Goal: Find specific page/section: Find specific page/section

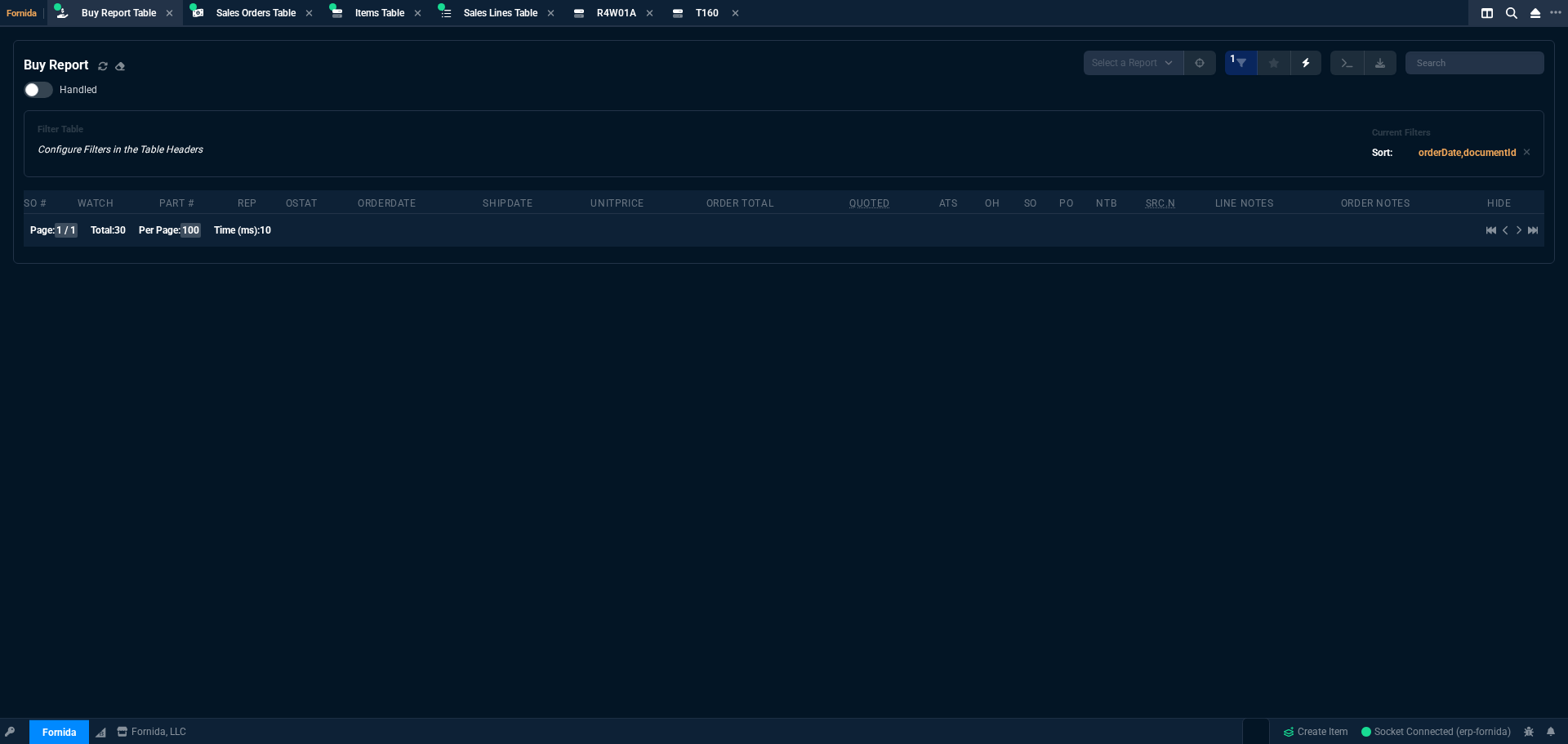
select select "9: OCAM"
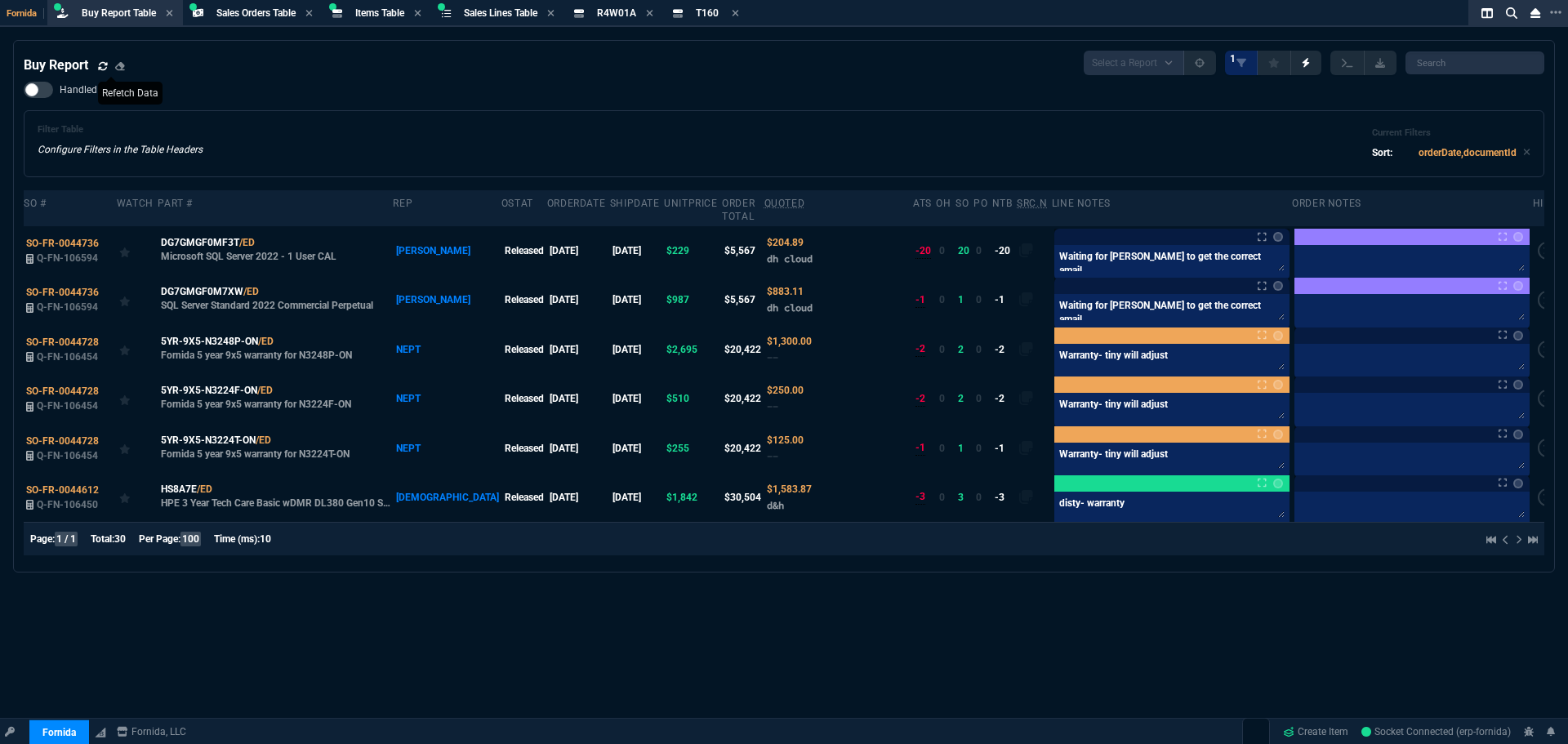
click at [103, 65] on icon at bounding box center [102, 66] width 10 height 10
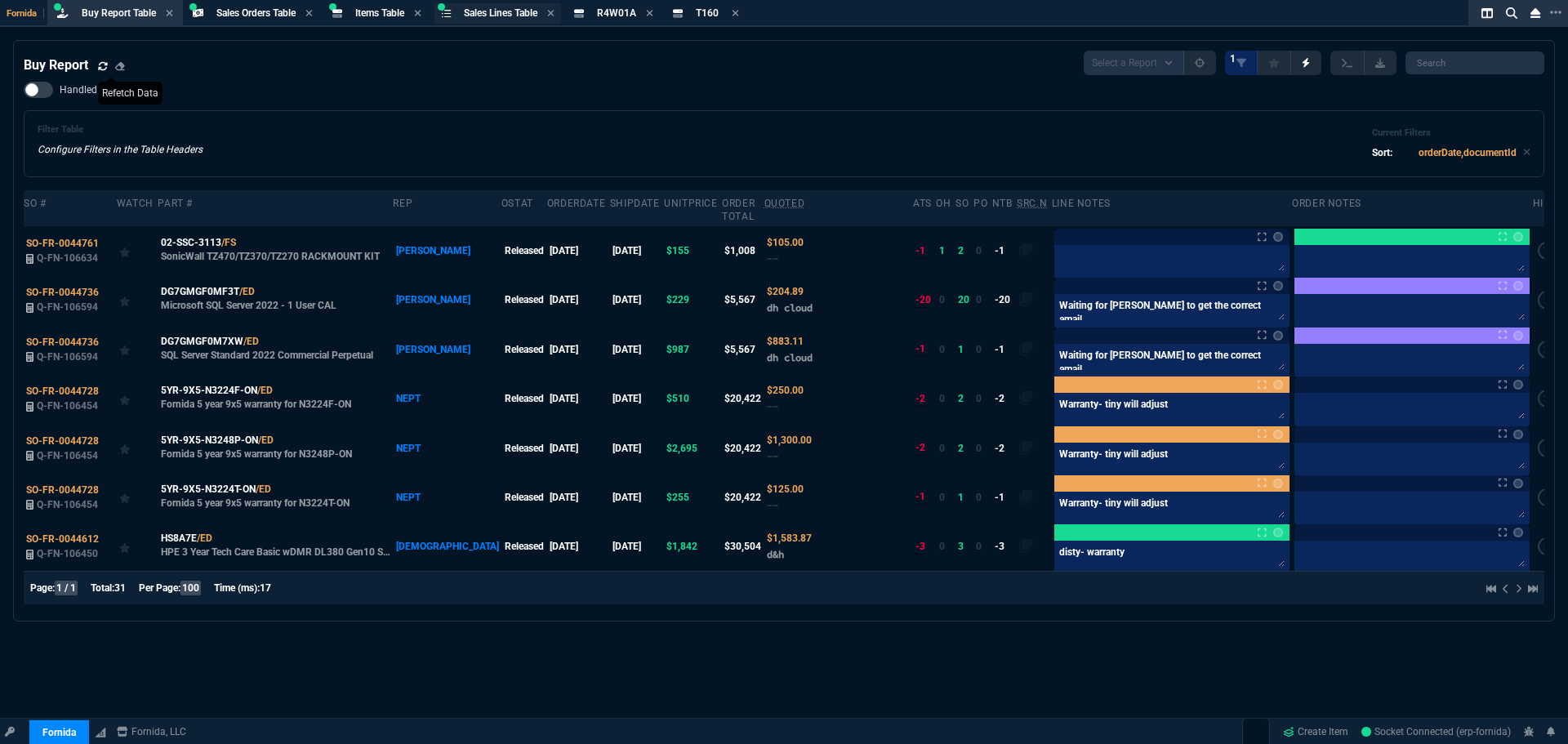
click at [532, 16] on span "Sales Lines Table" at bounding box center [500, 13] width 74 height 11
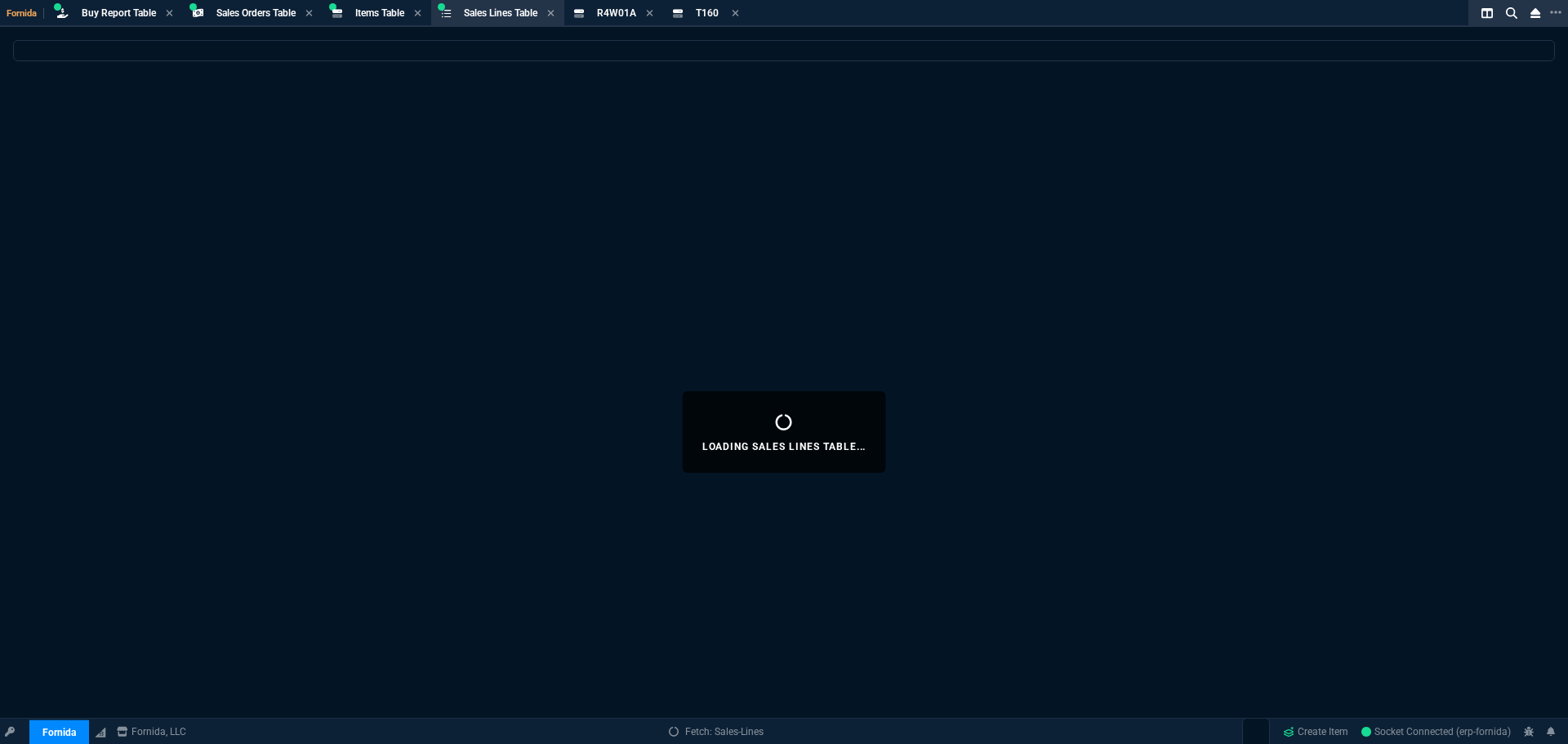
select select
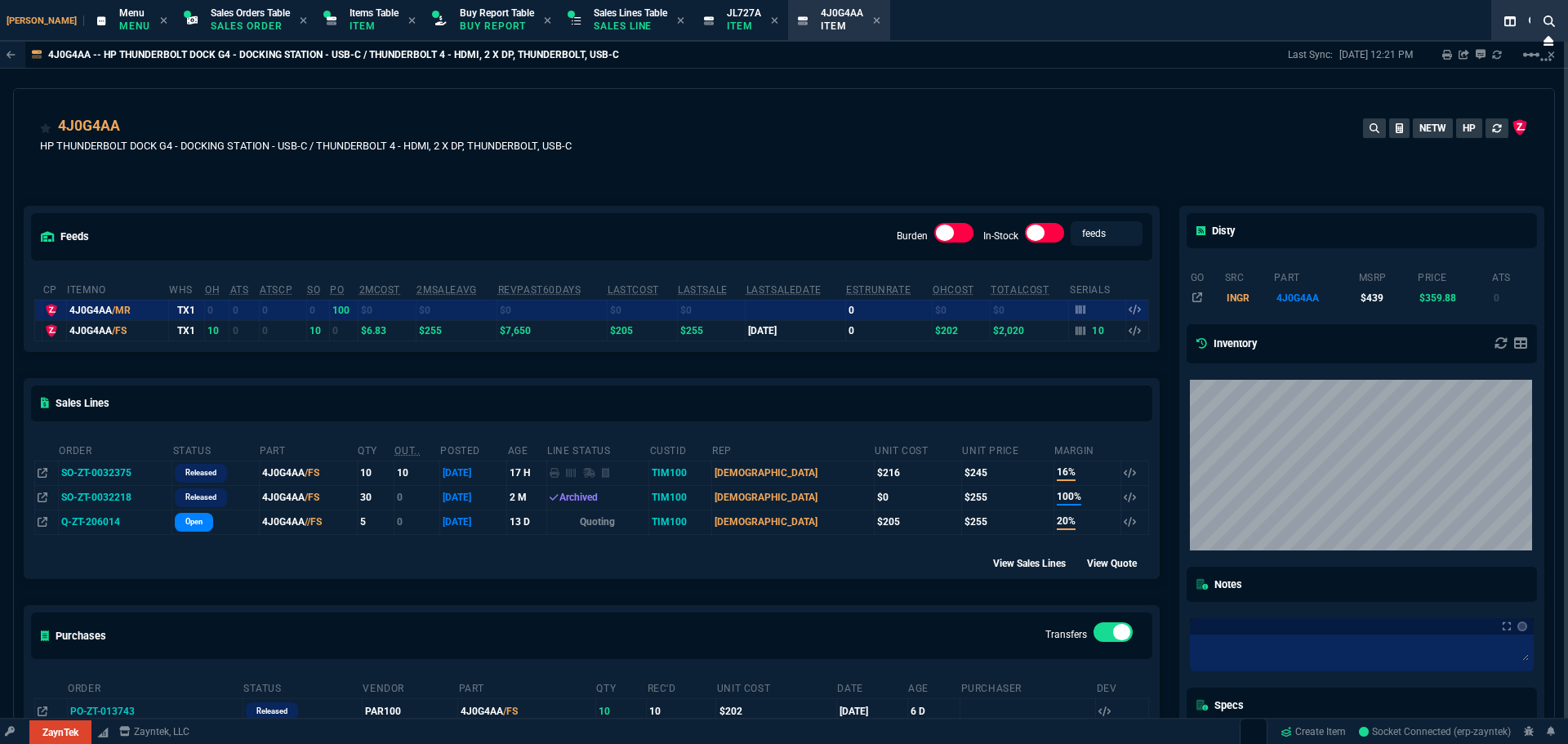
select select "9: OCAM"
click at [874, 19] on icon at bounding box center [877, 20] width 7 height 7
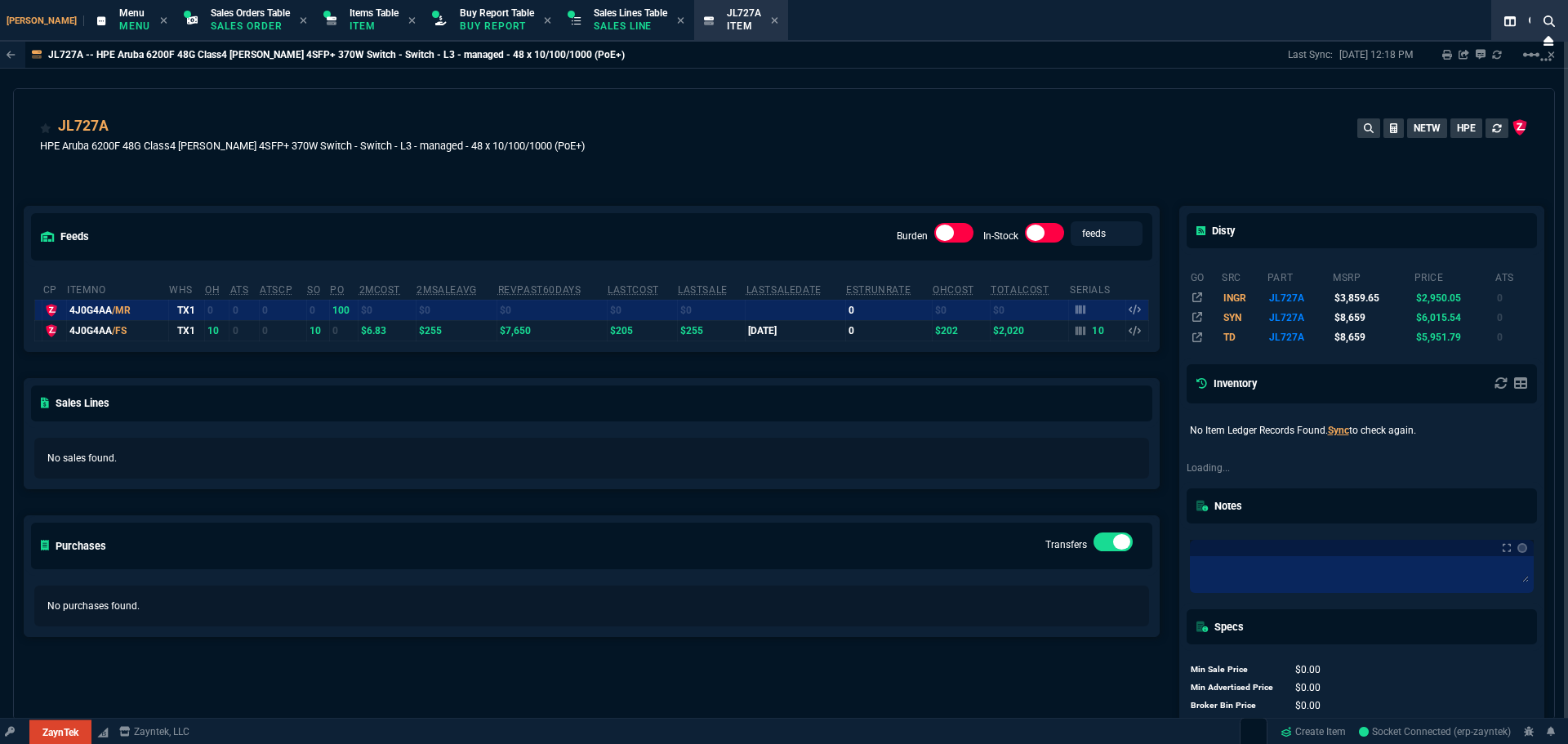
click at [771, 19] on icon at bounding box center [775, 20] width 8 height 10
